Goal: Information Seeking & Learning: Understand process/instructions

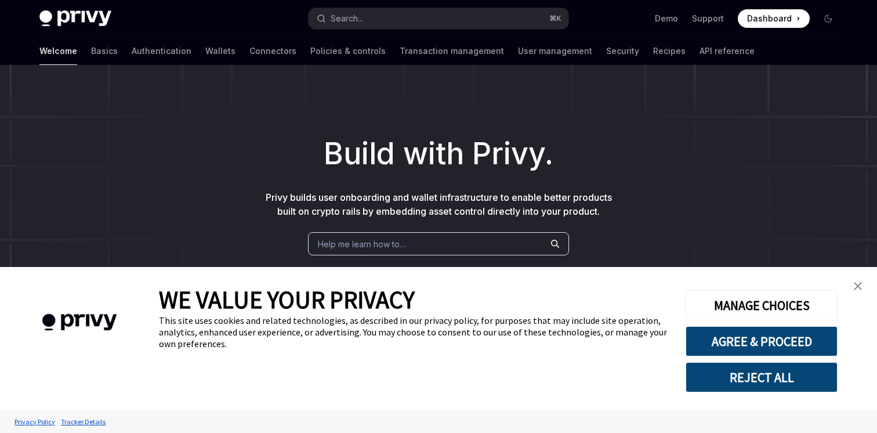
click at [857, 287] on img "close banner" at bounding box center [858, 286] width 8 height 8
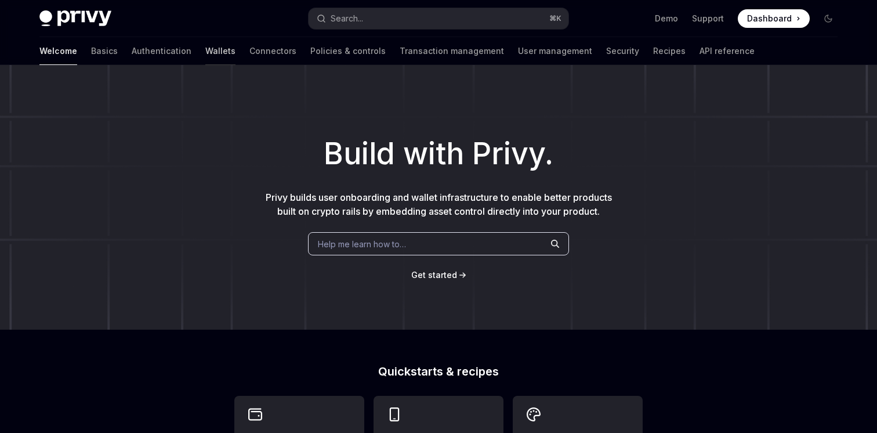
click at [205, 48] on link "Wallets" at bounding box center [220, 51] width 30 height 28
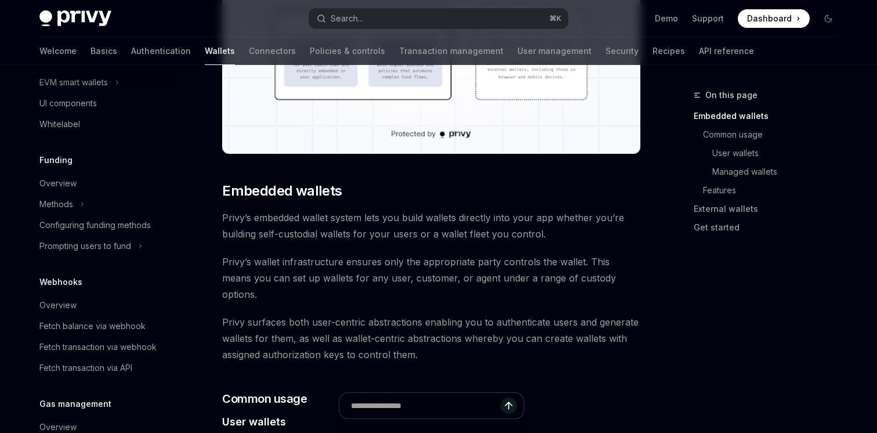
scroll to position [313, 0]
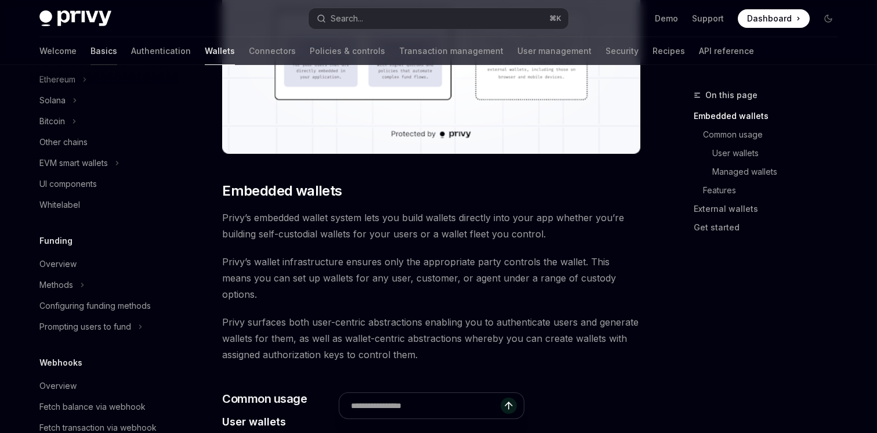
click at [91, 50] on link "Basics" at bounding box center [104, 51] width 27 height 28
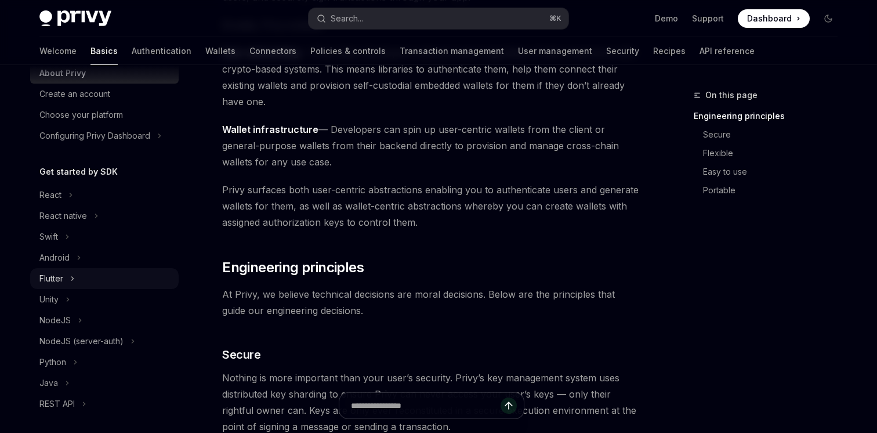
scroll to position [26, 0]
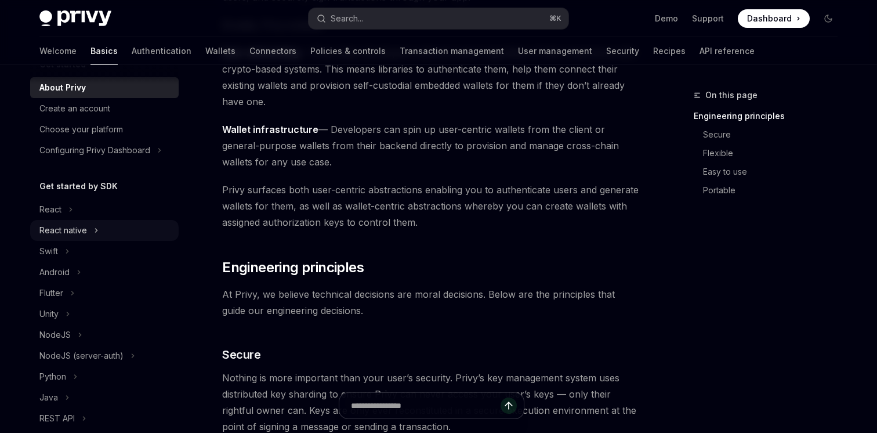
click at [59, 225] on div "React native" at bounding box center [63, 230] width 48 height 14
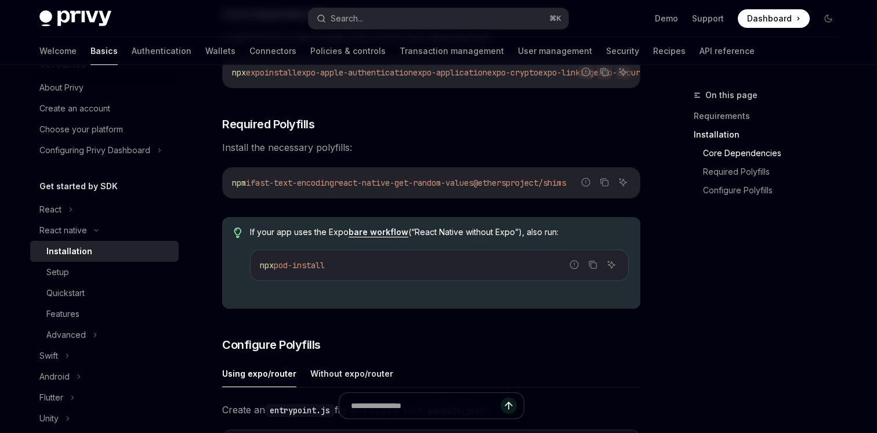
scroll to position [279, 0]
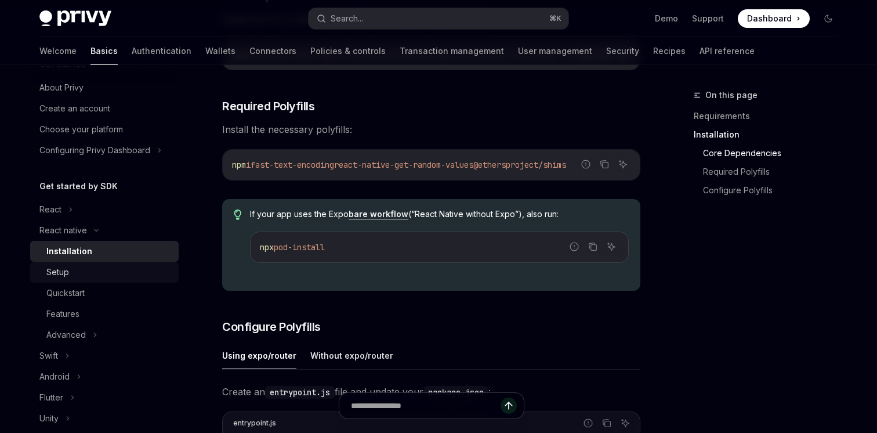
click at [65, 271] on div "Setup" at bounding box center [57, 272] width 23 height 14
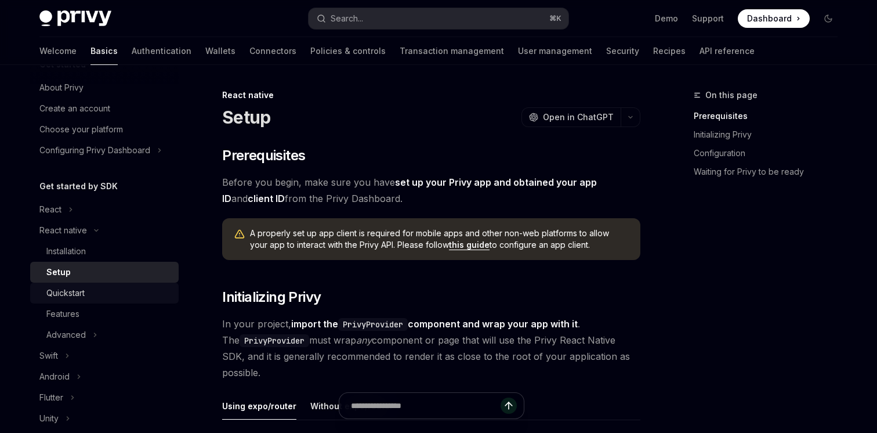
click at [75, 296] on div "Quickstart" at bounding box center [65, 293] width 38 height 14
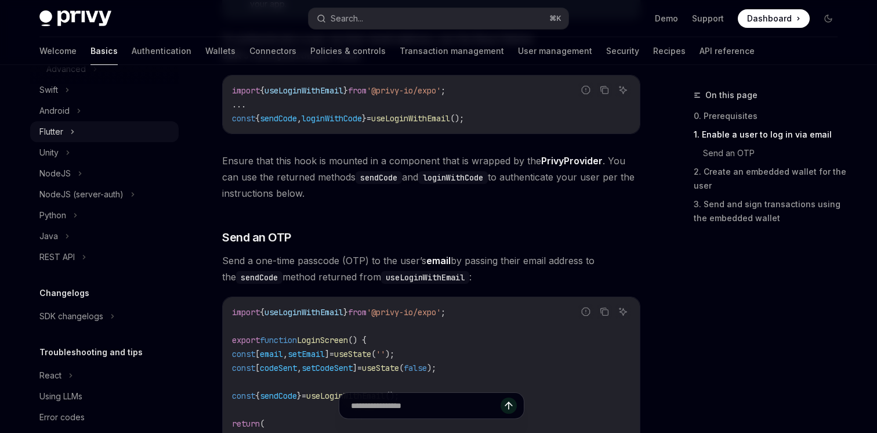
scroll to position [310, 0]
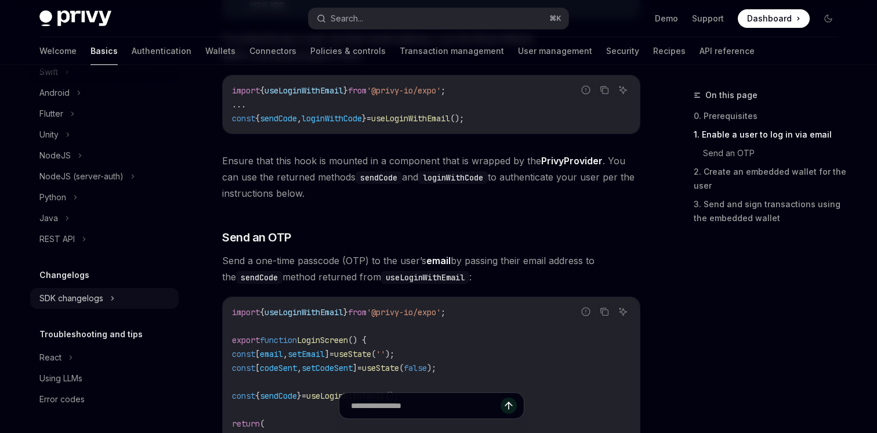
click at [74, 294] on div "SDK changelogs" at bounding box center [71, 298] width 64 height 14
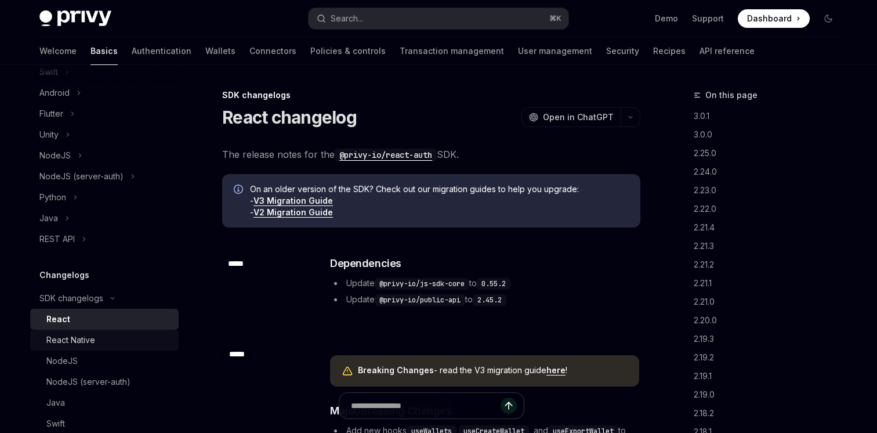
click at [73, 335] on div "React Native" at bounding box center [70, 340] width 49 height 14
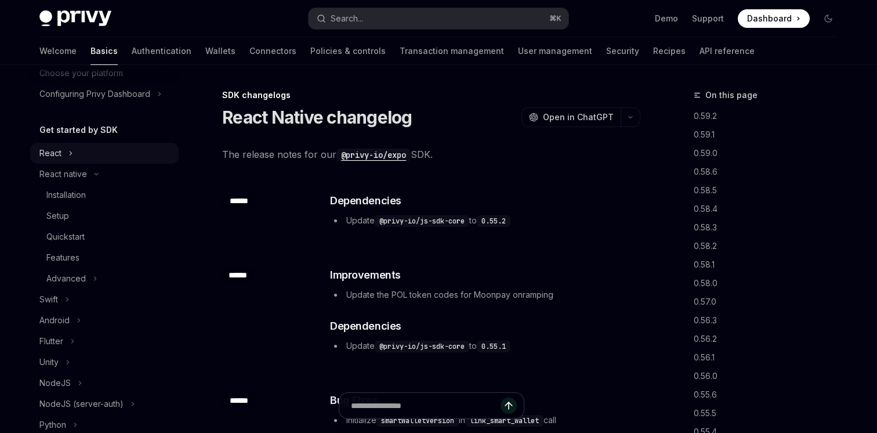
scroll to position [60, 0]
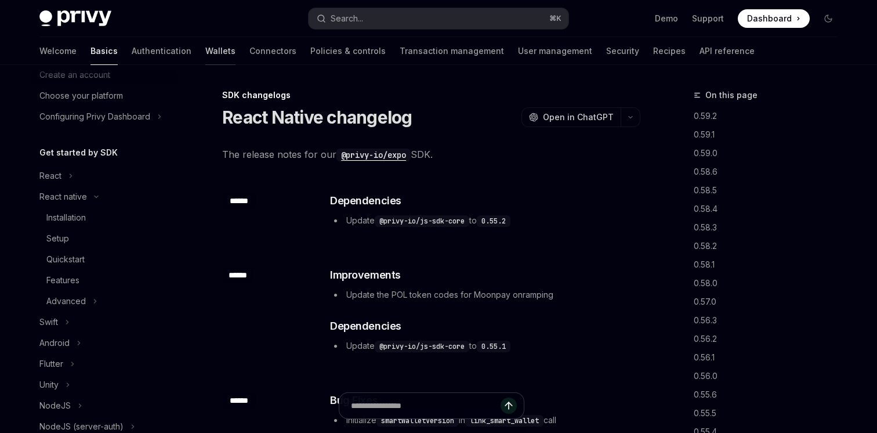
click at [205, 53] on link "Wallets" at bounding box center [220, 51] width 30 height 28
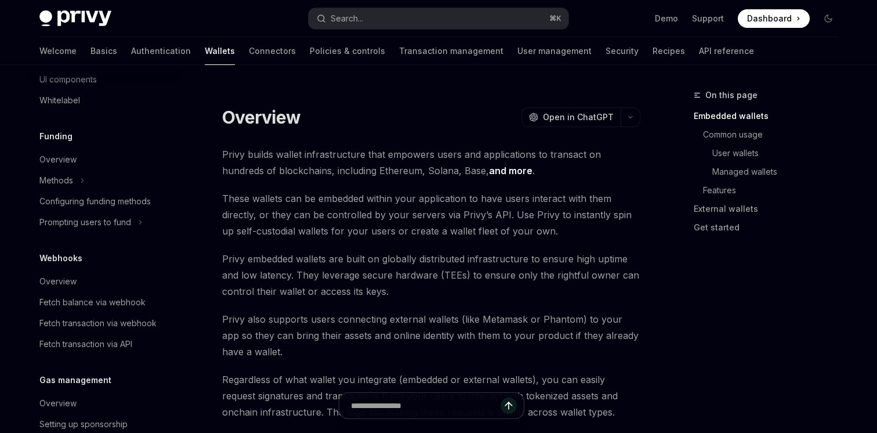
scroll to position [448, 0]
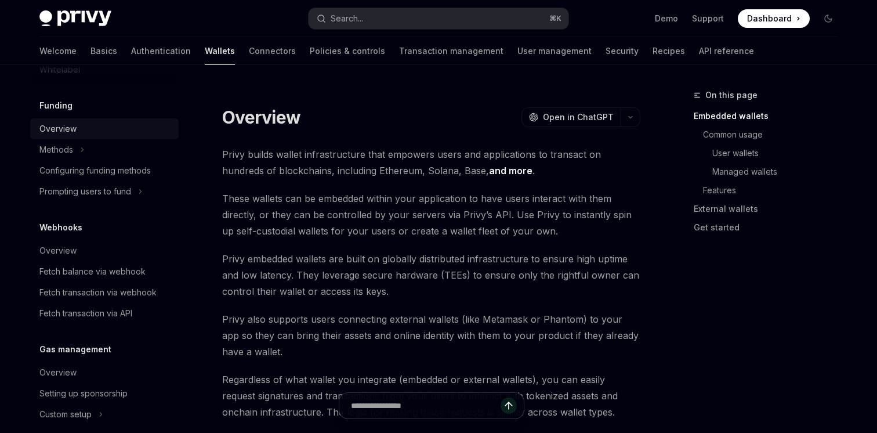
click at [56, 127] on div "Overview" at bounding box center [57, 129] width 37 height 14
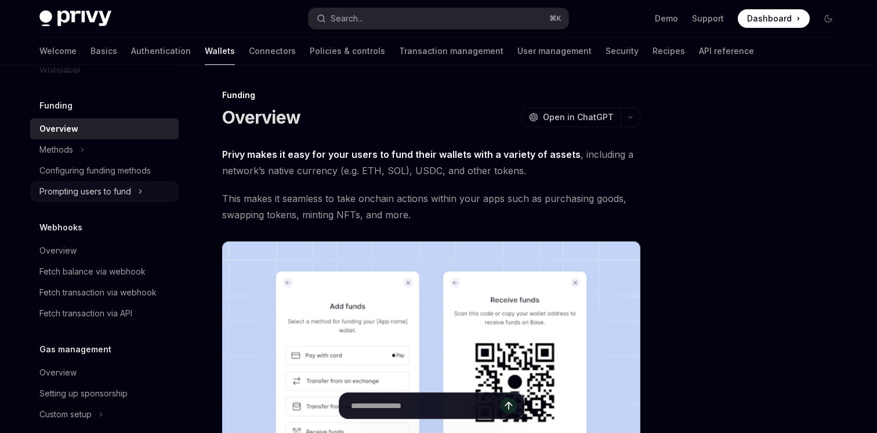
click at [96, 192] on div "Prompting users to fund" at bounding box center [85, 192] width 92 height 14
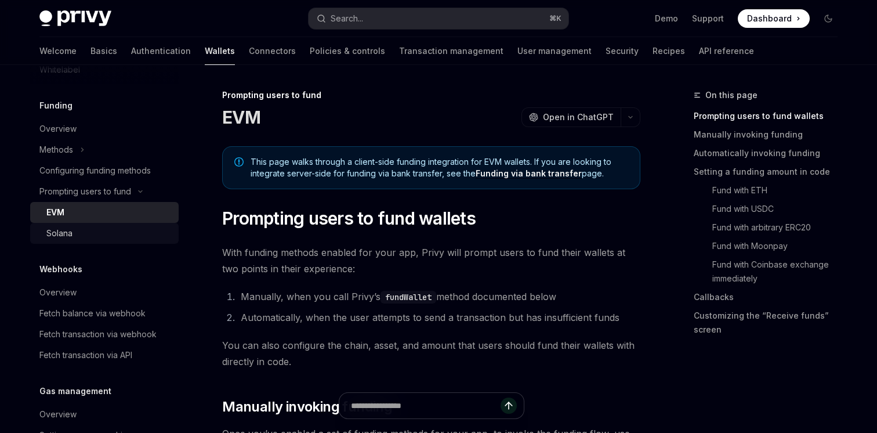
click at [70, 229] on div "Solana" at bounding box center [59, 233] width 26 height 14
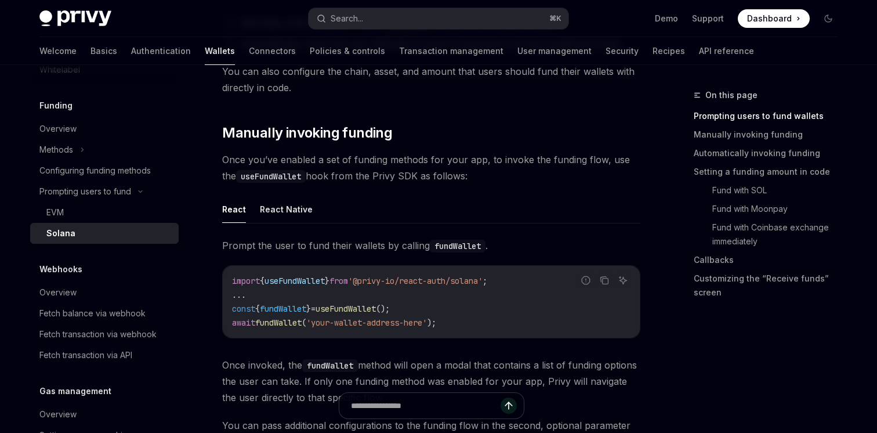
scroll to position [291, 0]
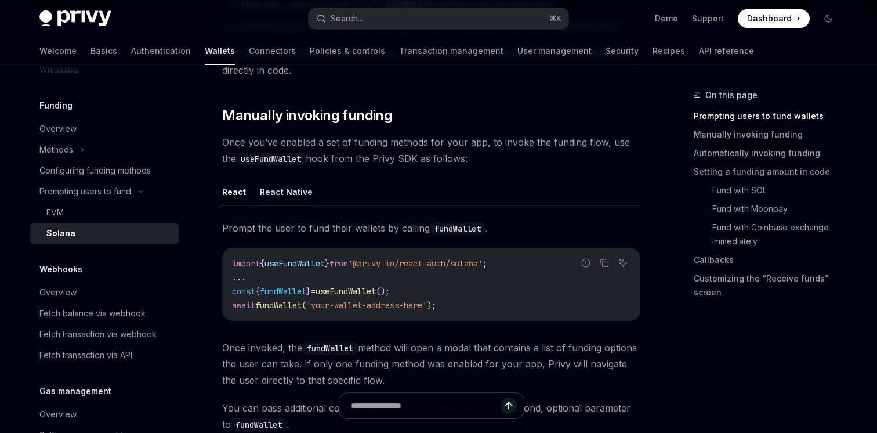
click at [277, 185] on button "React Native" at bounding box center [286, 191] width 53 height 27
type textarea "*"
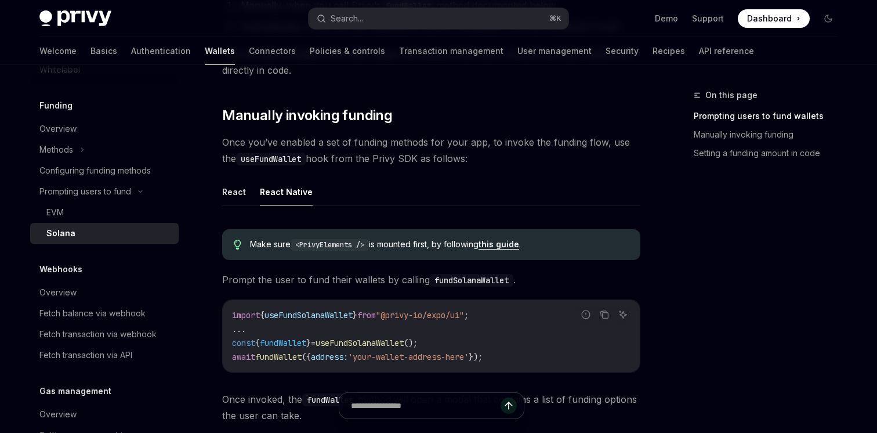
click at [427, 314] on span ""@privy-io/expo/ui"" at bounding box center [420, 315] width 88 height 10
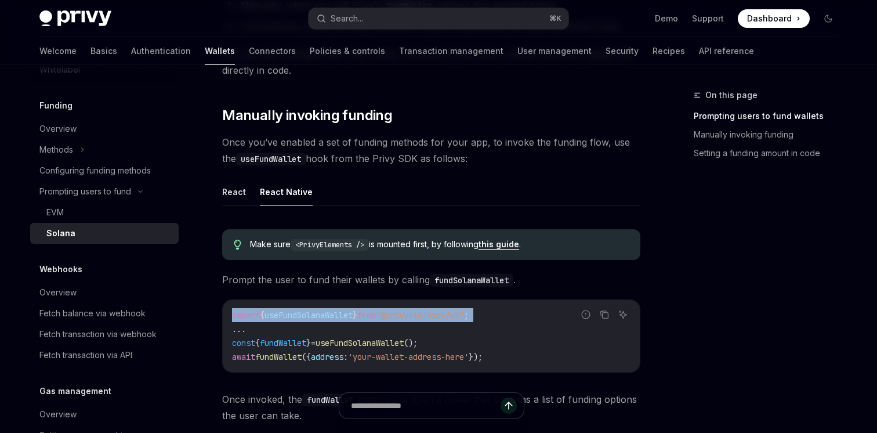
click at [427, 314] on span ""@privy-io/expo/ui"" at bounding box center [420, 315] width 88 height 10
click at [511, 244] on link "this guide" at bounding box center [499, 244] width 41 height 10
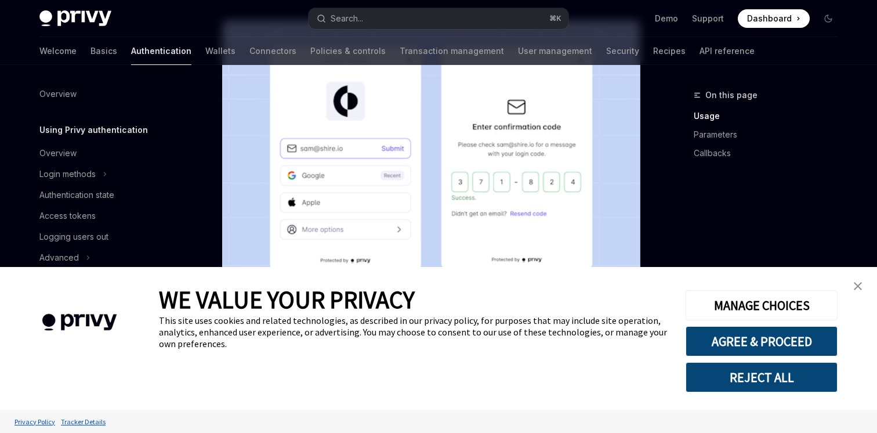
scroll to position [321, 0]
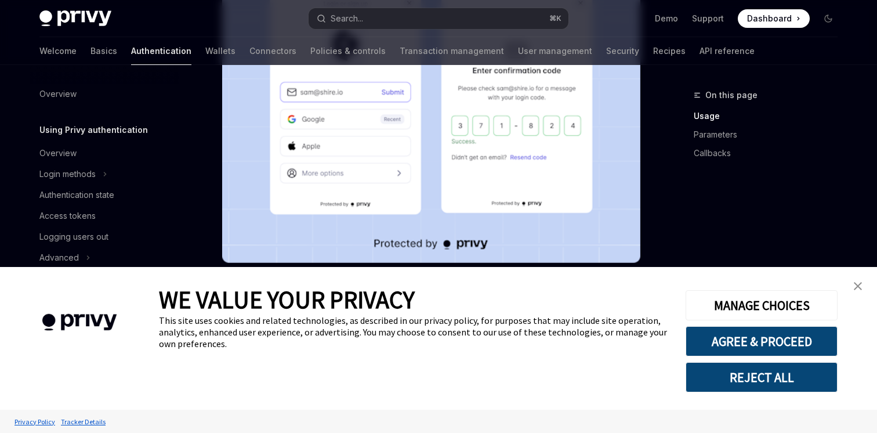
click at [862, 281] on link "close banner" at bounding box center [858, 285] width 23 height 23
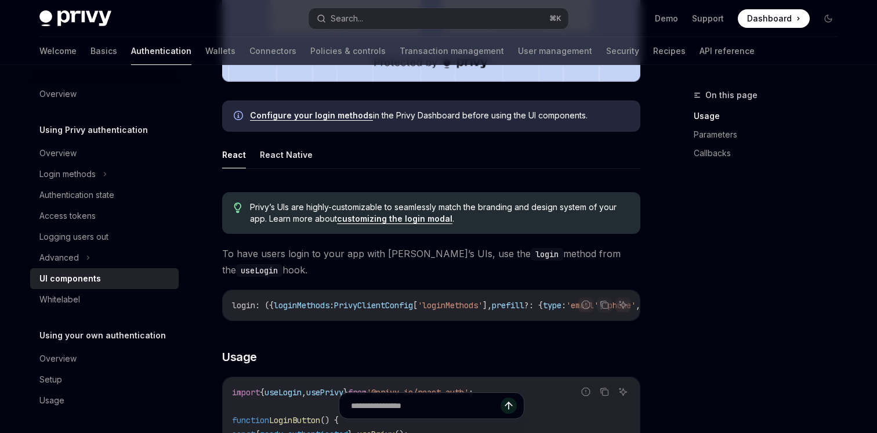
scroll to position [510, 0]
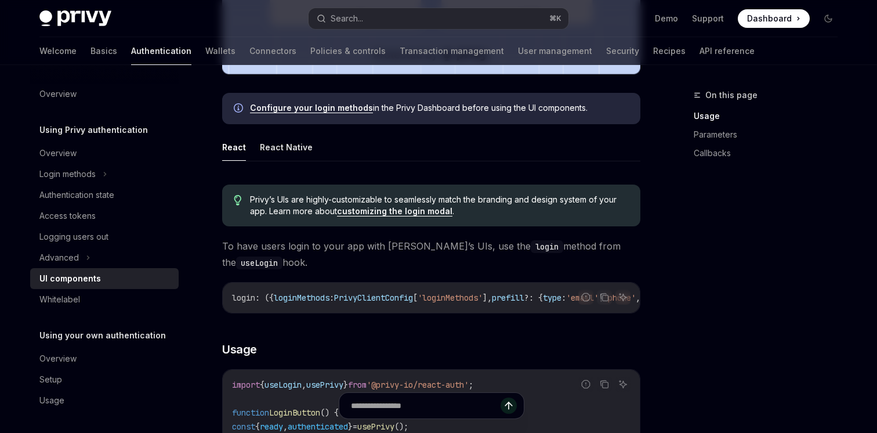
click at [328, 245] on span "To have users login to your app with [PERSON_NAME]’s UIs, use the login method …" at bounding box center [431, 254] width 418 height 32
click at [374, 244] on span "To have users login to your app with [PERSON_NAME]’s UIs, use the login method …" at bounding box center [431, 254] width 418 height 32
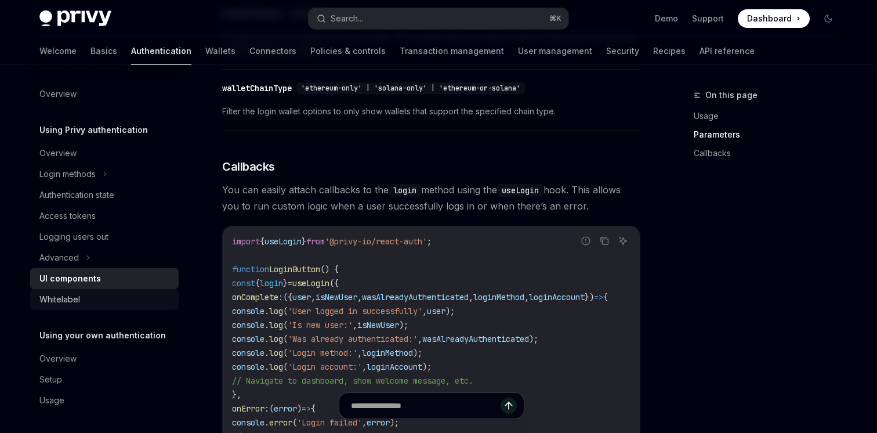
scroll to position [1290, 0]
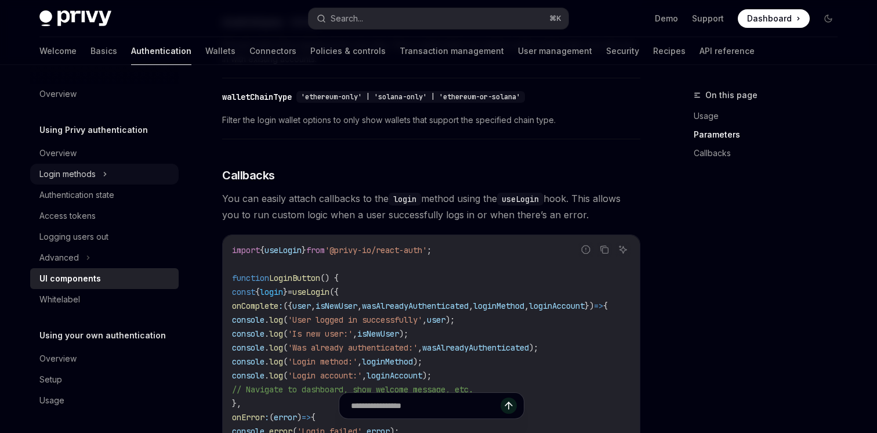
click at [84, 172] on div "Login methods" at bounding box center [67, 174] width 56 height 14
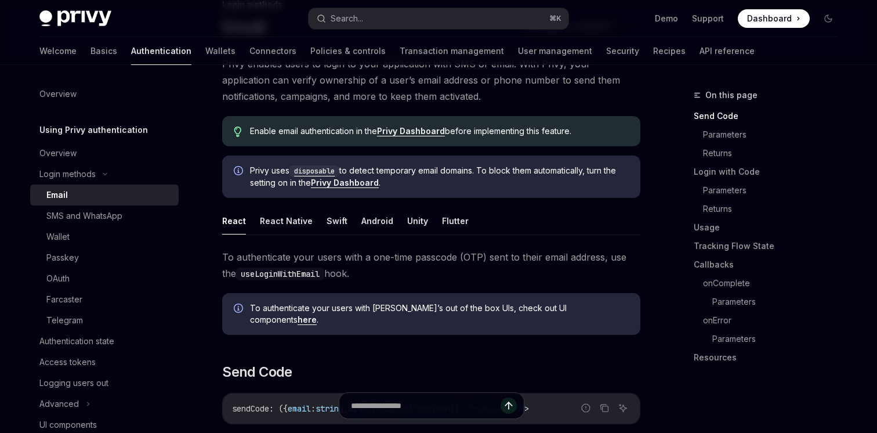
scroll to position [92, 0]
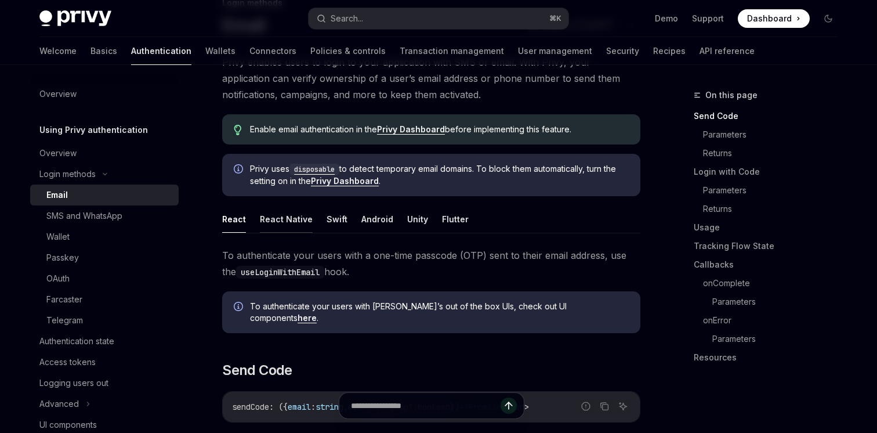
click at [280, 218] on button "React Native" at bounding box center [286, 218] width 53 height 27
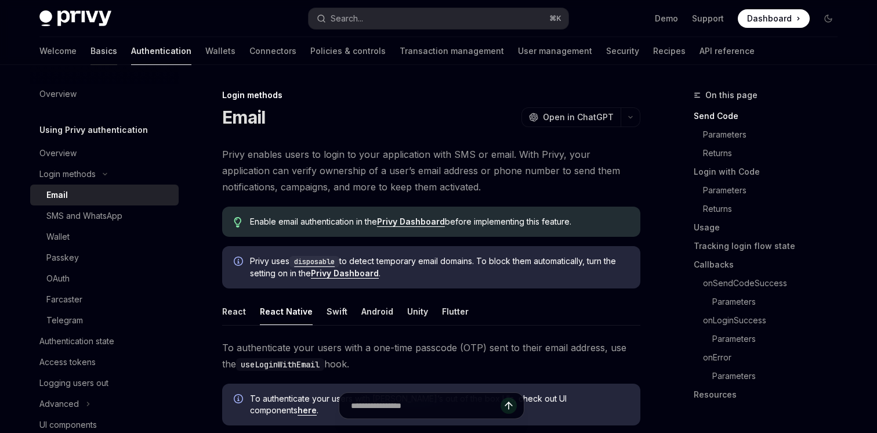
click at [91, 54] on link "Basics" at bounding box center [104, 51] width 27 height 28
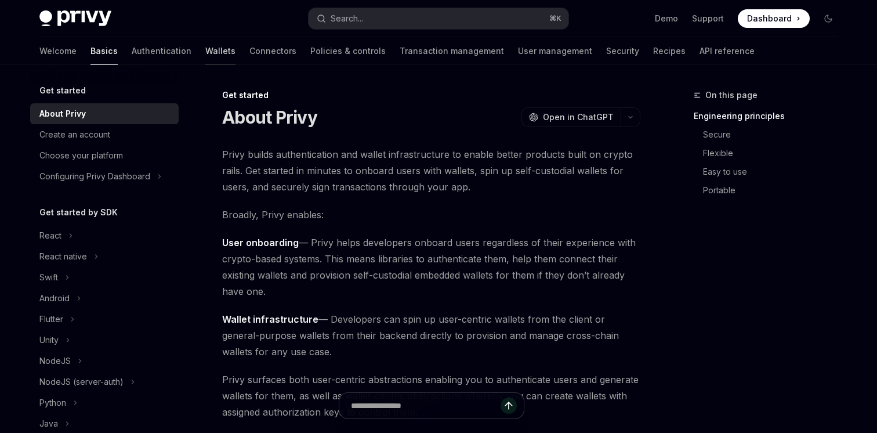
click at [205, 48] on link "Wallets" at bounding box center [220, 51] width 30 height 28
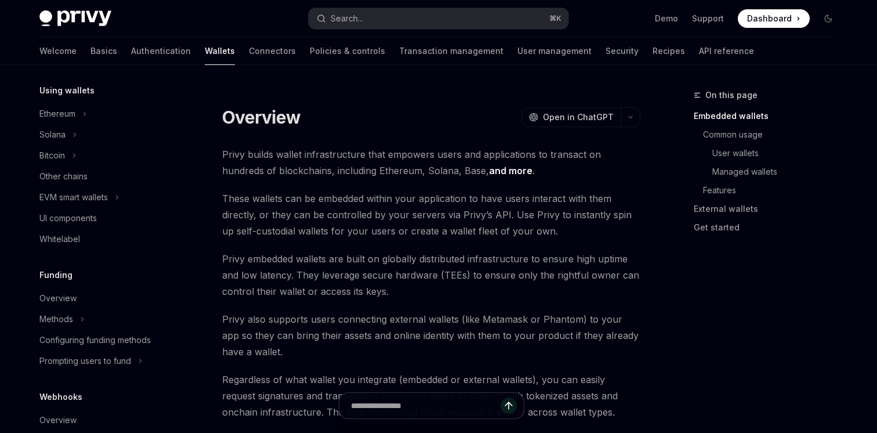
scroll to position [283, 0]
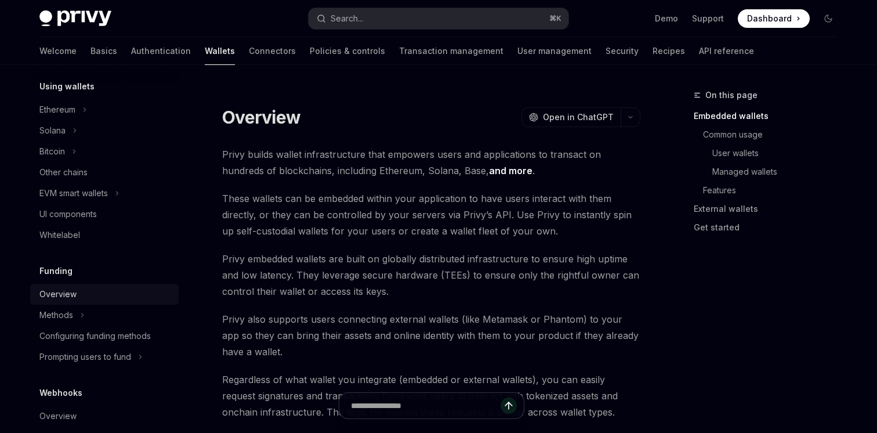
click at [66, 297] on div "Overview" at bounding box center [57, 294] width 37 height 14
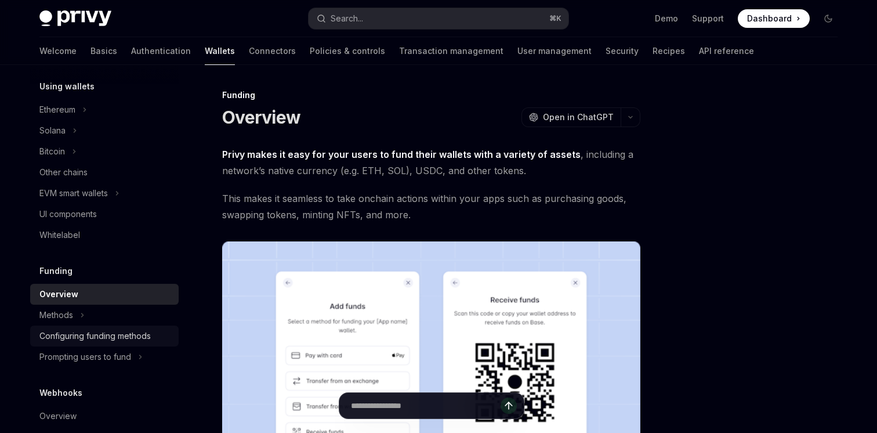
click at [97, 337] on div "Configuring funding methods" at bounding box center [94, 336] width 111 height 14
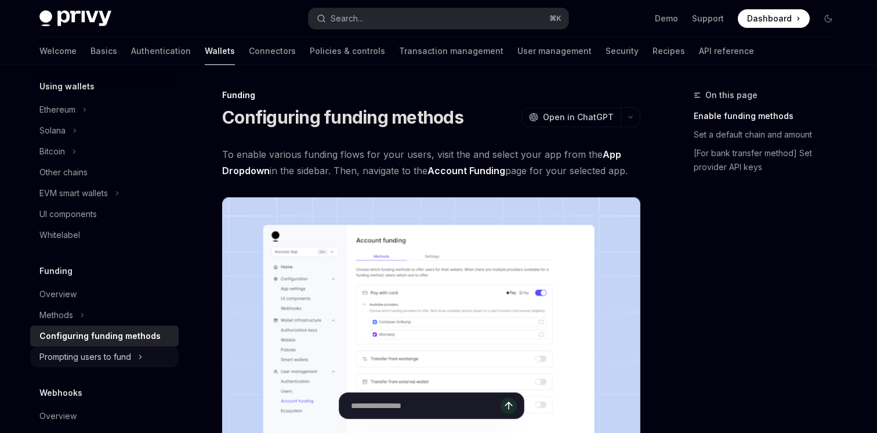
click at [110, 357] on div "Prompting users to fund" at bounding box center [85, 357] width 92 height 14
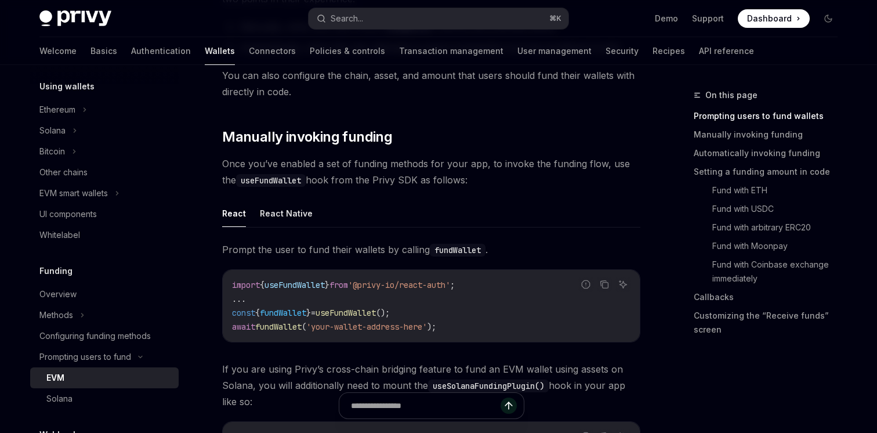
scroll to position [286, 0]
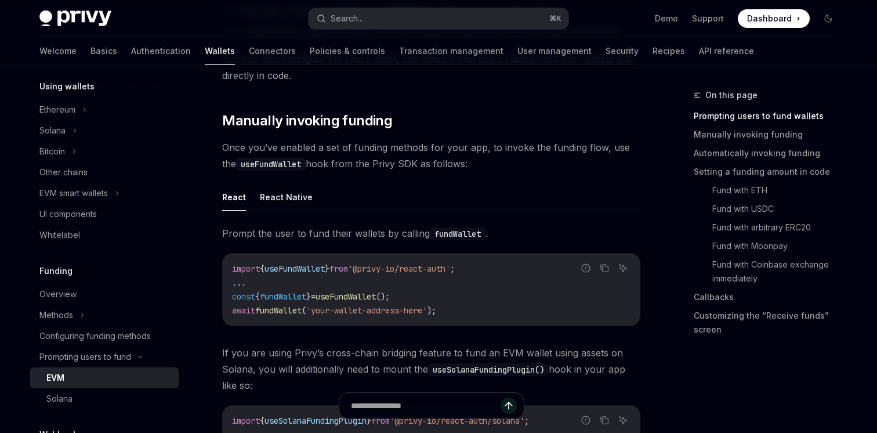
click at [296, 268] on span "useFundWallet" at bounding box center [295, 268] width 60 height 10
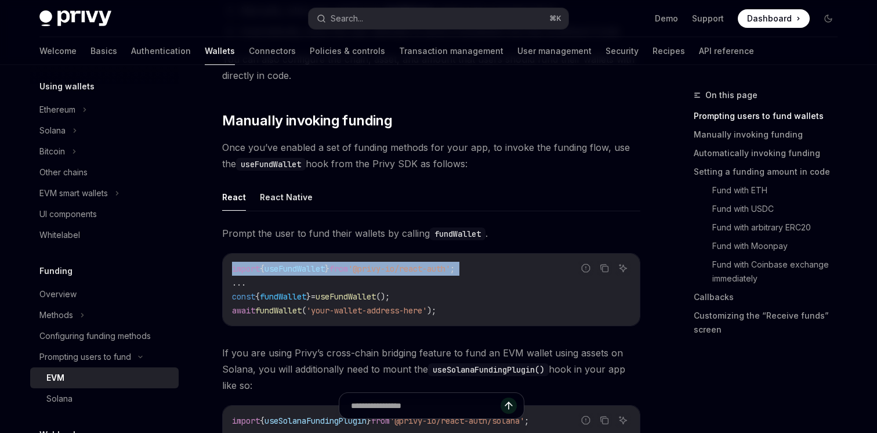
click at [296, 268] on span "useFundWallet" at bounding box center [295, 268] width 60 height 10
click at [282, 194] on button "React Native" at bounding box center [286, 196] width 53 height 27
type textarea "*"
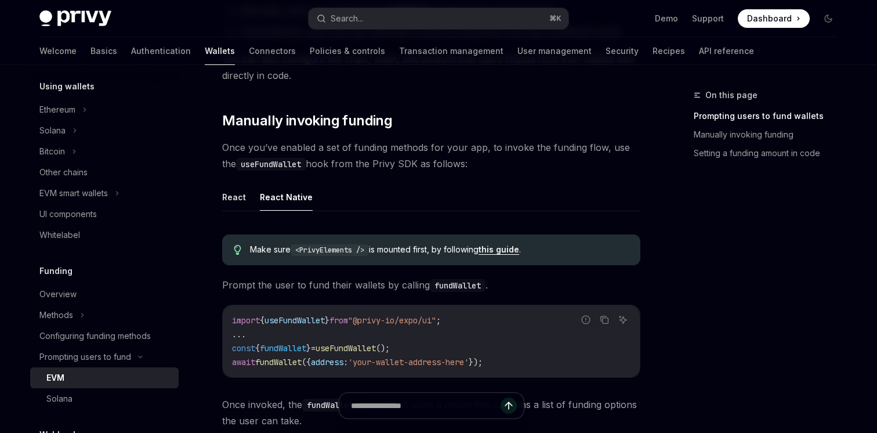
click at [302, 321] on span "useFundWallet" at bounding box center [295, 320] width 60 height 10
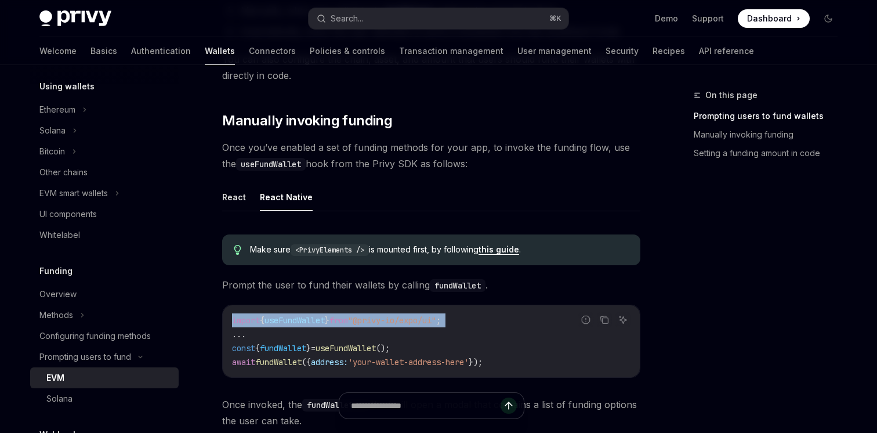
click at [302, 321] on span "useFundWallet" at bounding box center [295, 320] width 60 height 10
copy code "import { useFundWallet } from "@privy-io/expo/ui" ;"
